Goal: Task Accomplishment & Management: Use online tool/utility

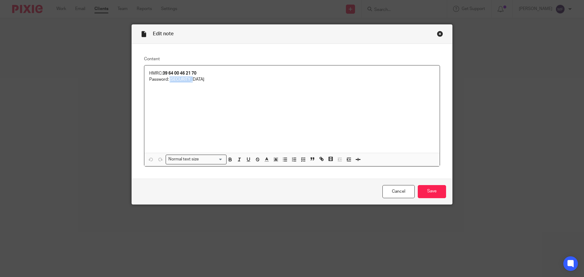
click at [437, 36] on div "Close this dialog window" at bounding box center [440, 34] width 6 height 6
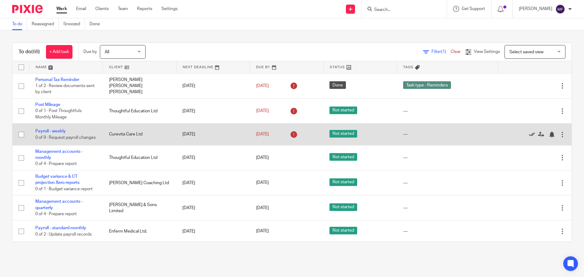
click at [529, 133] on link at bounding box center [533, 134] width 9 height 6
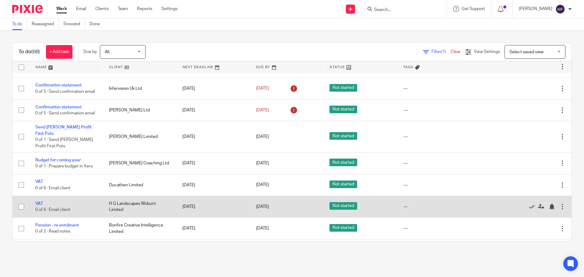
scroll to position [152, 0]
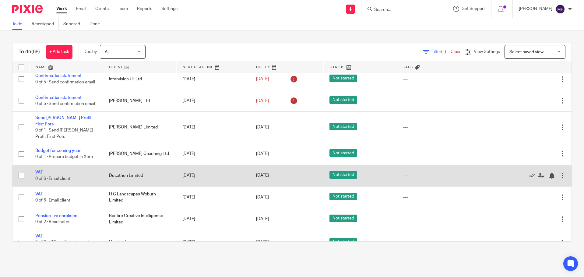
click at [42, 172] on link "VAT" at bounding box center [39, 172] width 8 height 4
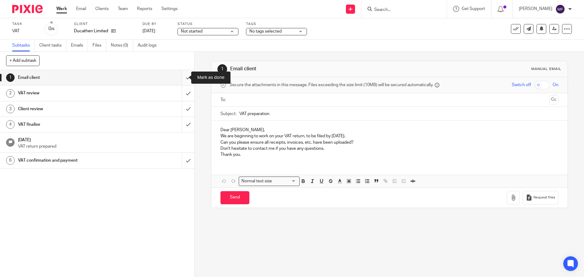
click at [180, 77] on input "submit" at bounding box center [97, 77] width 194 height 15
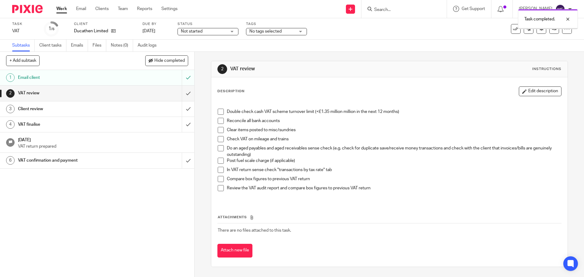
click at [181, 99] on input "submit" at bounding box center [97, 93] width 194 height 15
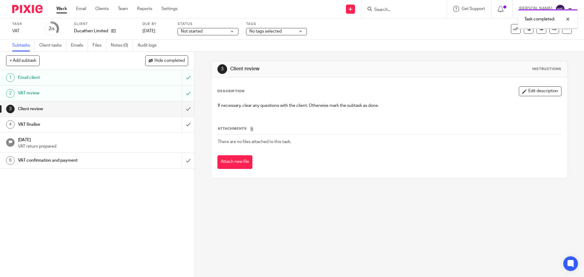
click at [183, 110] on input "submit" at bounding box center [97, 108] width 194 height 15
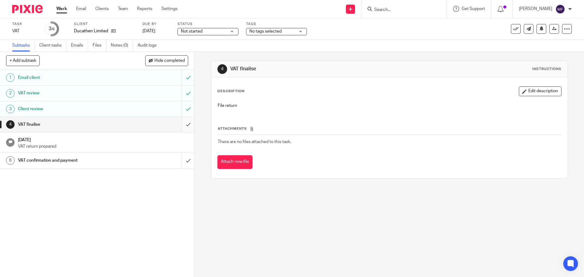
click at [181, 124] on input "submit" at bounding box center [97, 124] width 194 height 15
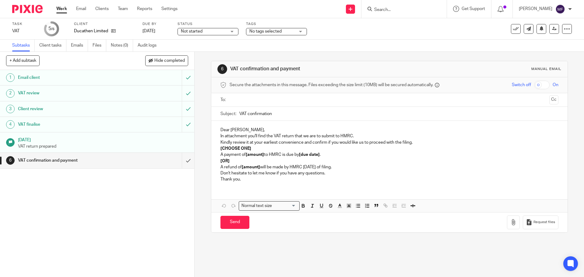
click at [35, 9] on img at bounding box center [27, 9] width 30 height 8
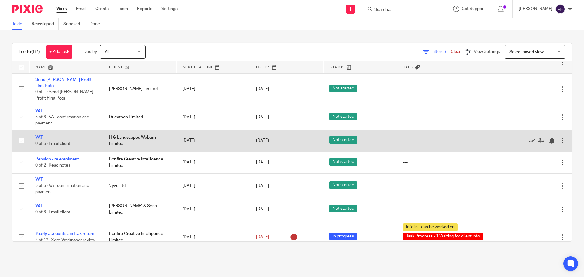
scroll to position [243, 0]
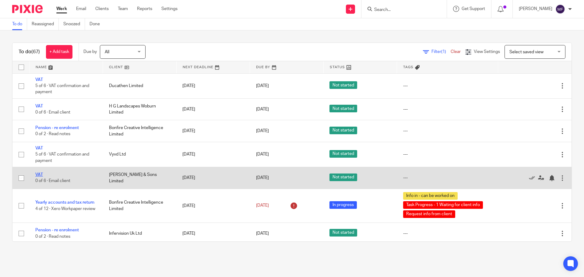
click at [40, 176] on link "VAT" at bounding box center [39, 175] width 8 height 4
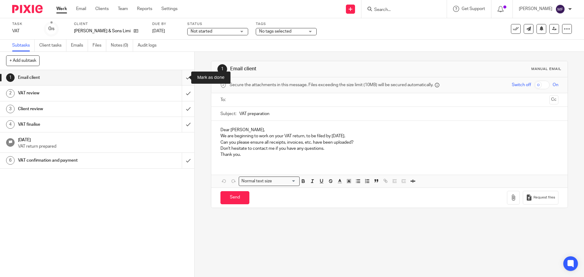
click at [179, 77] on input "submit" at bounding box center [97, 77] width 194 height 15
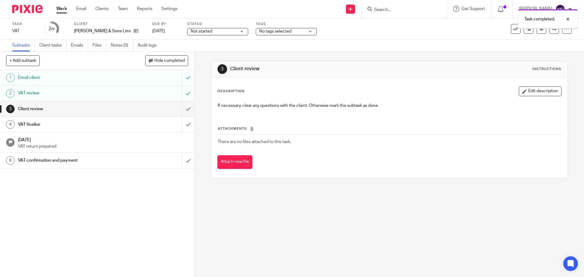
click at [180, 111] on input "submit" at bounding box center [97, 108] width 194 height 15
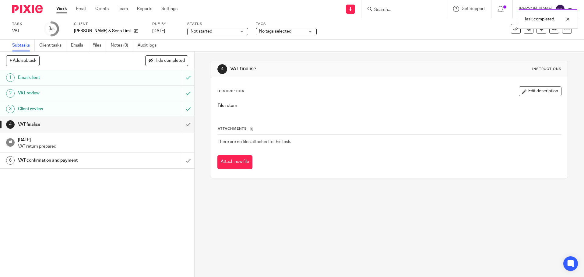
click at [181, 125] on input "submit" at bounding box center [97, 124] width 194 height 15
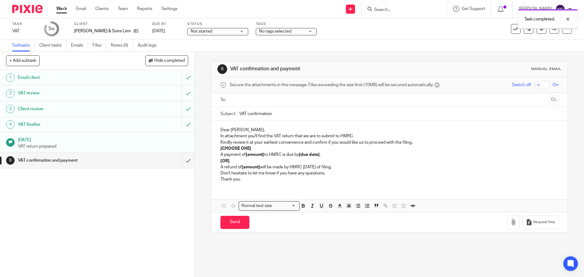
click at [29, 10] on img at bounding box center [27, 9] width 30 height 8
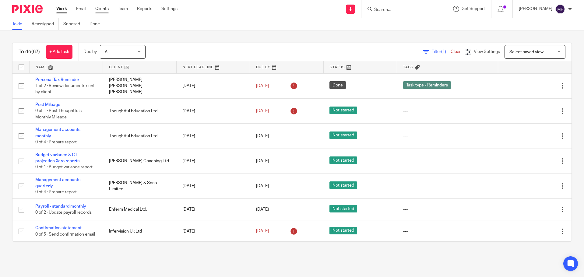
click at [101, 8] on link "Clients" at bounding box center [101, 9] width 13 height 6
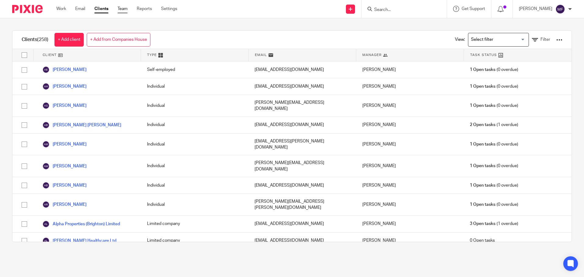
click at [121, 6] on link "Team" at bounding box center [122, 9] width 10 height 6
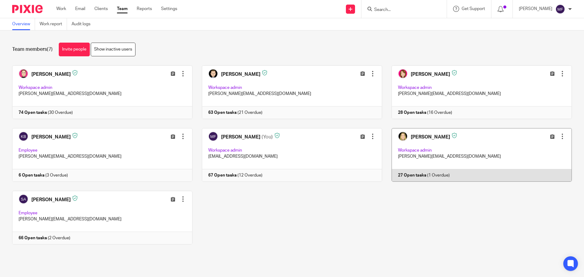
click at [426, 156] on link at bounding box center [477, 155] width 190 height 54
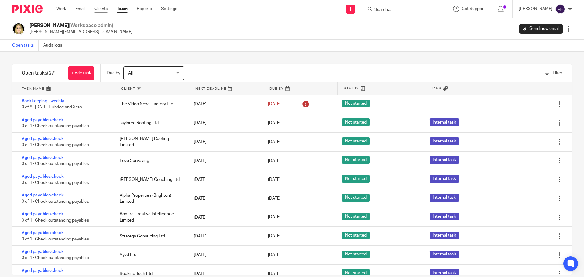
click at [97, 9] on link "Clients" at bounding box center [100, 9] width 13 height 6
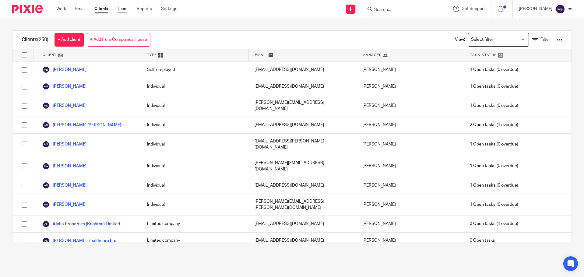
click at [122, 8] on link "Team" at bounding box center [122, 9] width 10 height 6
